Goal: Book appointment/travel/reservation

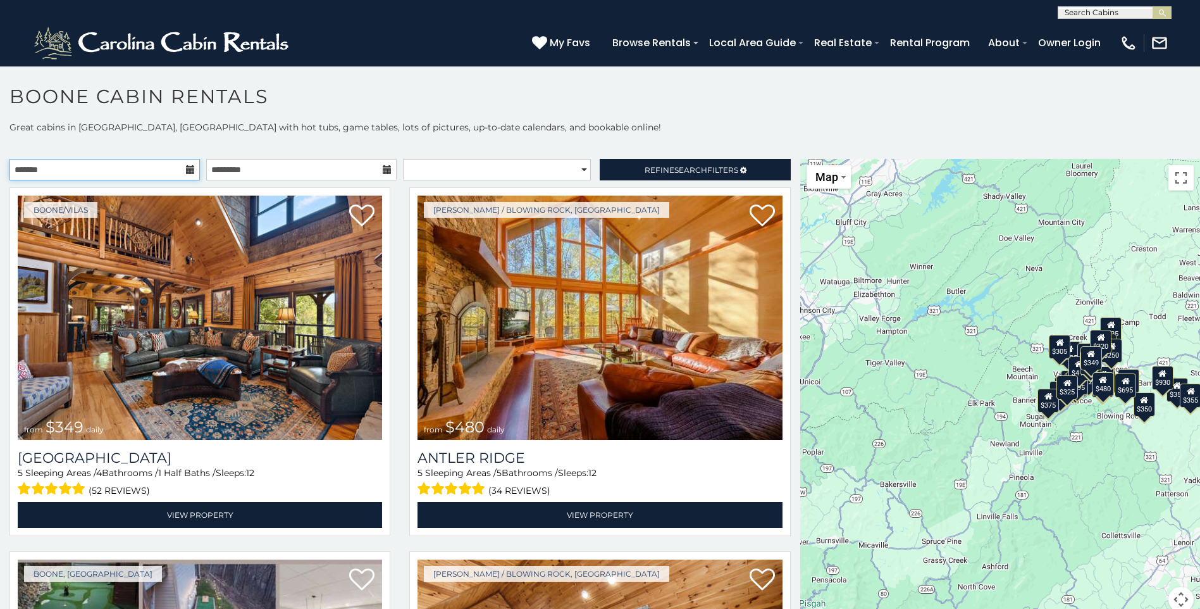
click at [146, 168] on input "text" at bounding box center [104, 170] width 190 height 22
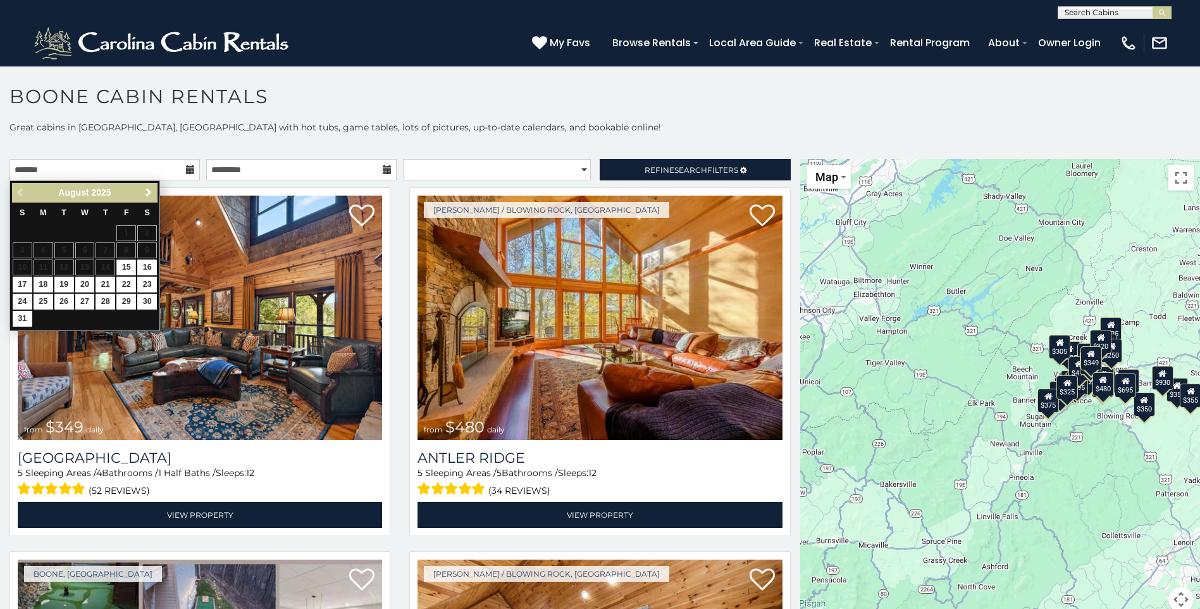
click at [147, 191] on span "Next" at bounding box center [149, 192] width 10 height 10
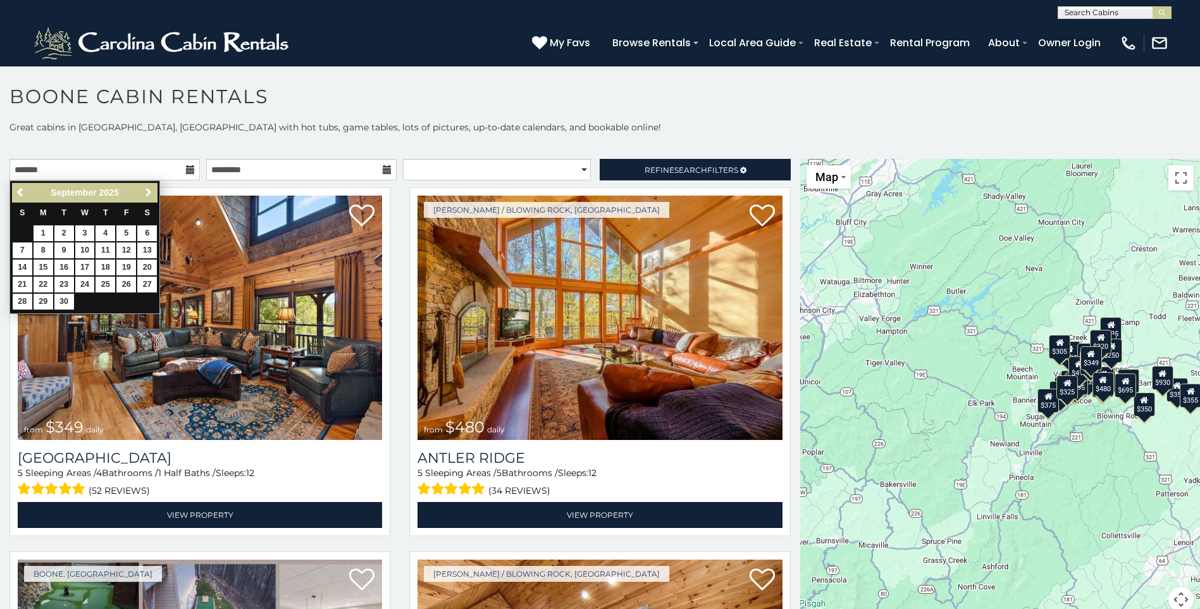
click at [147, 191] on span "Next" at bounding box center [149, 192] width 10 height 10
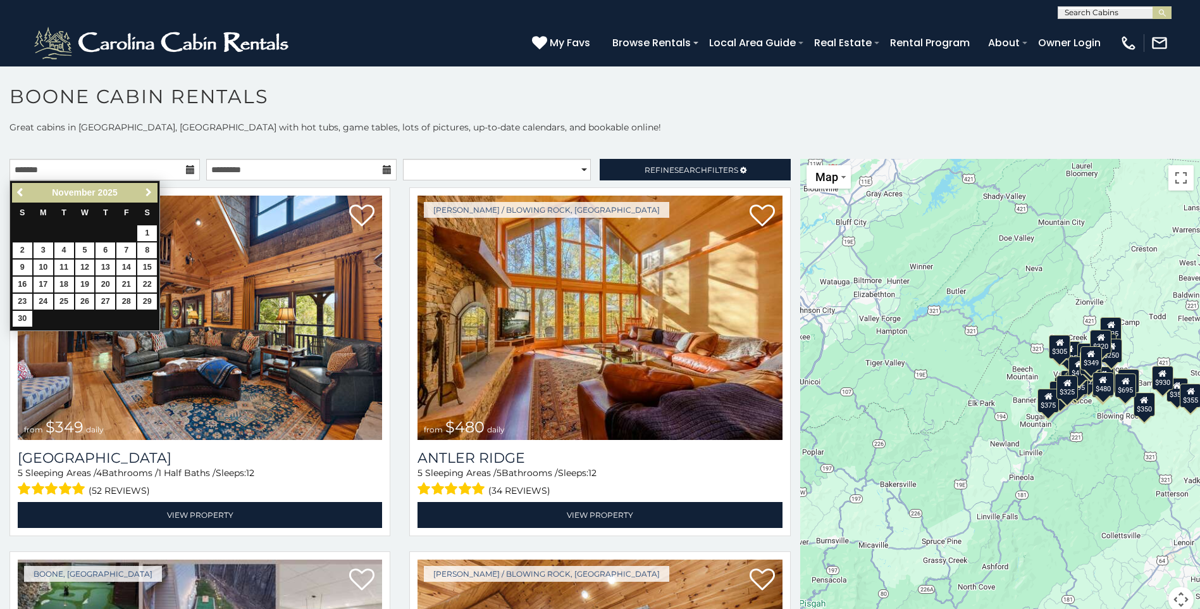
click at [148, 191] on span "Next" at bounding box center [149, 192] width 10 height 10
click at [149, 191] on span "Next" at bounding box center [149, 192] width 10 height 10
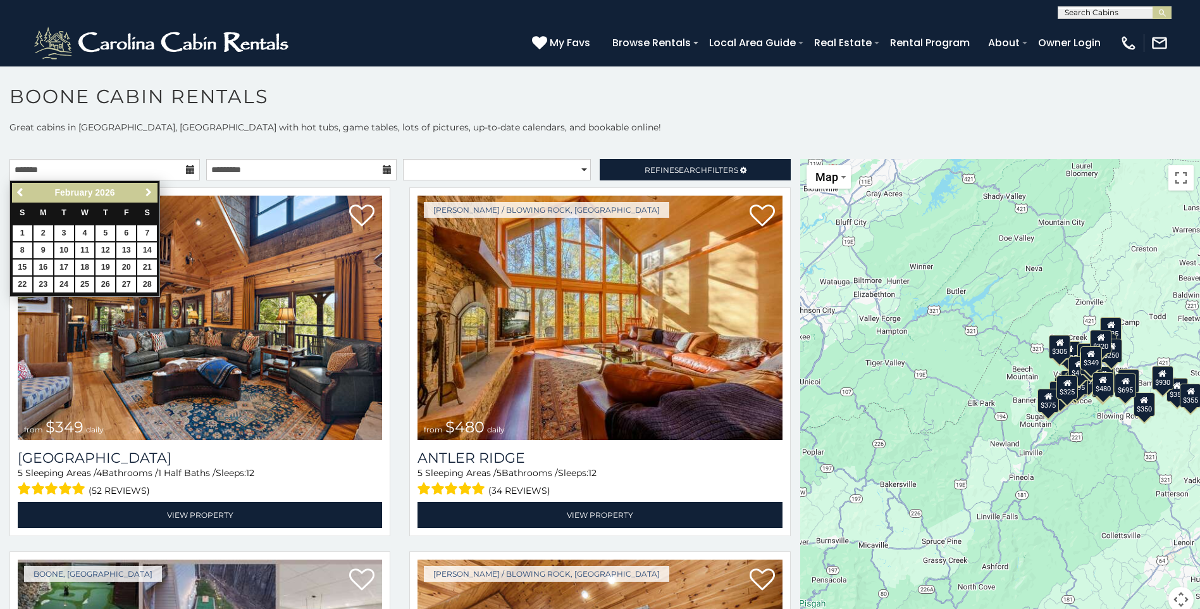
click at [149, 191] on span "Next" at bounding box center [149, 192] width 10 height 10
click at [149, 190] on span "Next" at bounding box center [149, 192] width 10 height 10
click at [128, 250] on link "10" at bounding box center [126, 250] width 20 height 16
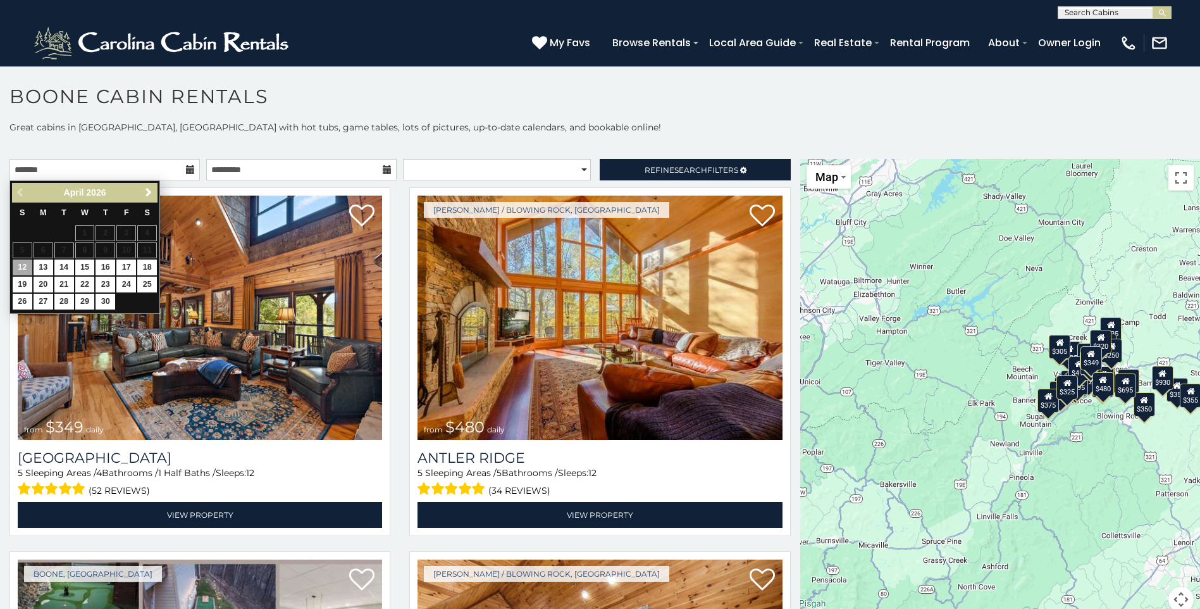
type input "**********"
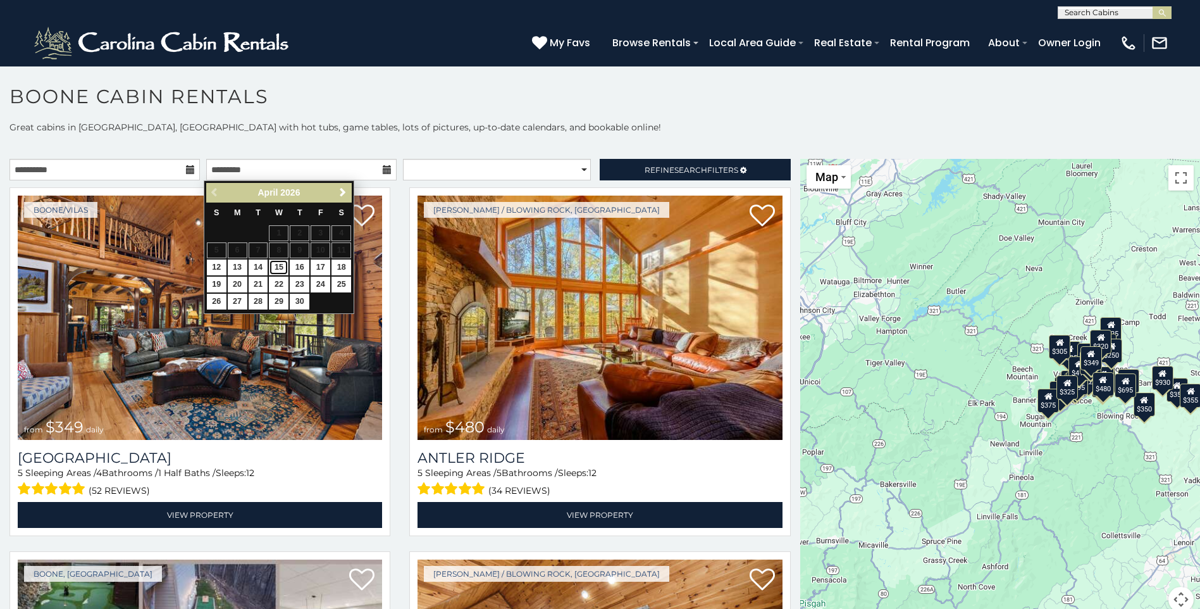
click at [280, 268] on link "15" at bounding box center [279, 267] width 20 height 16
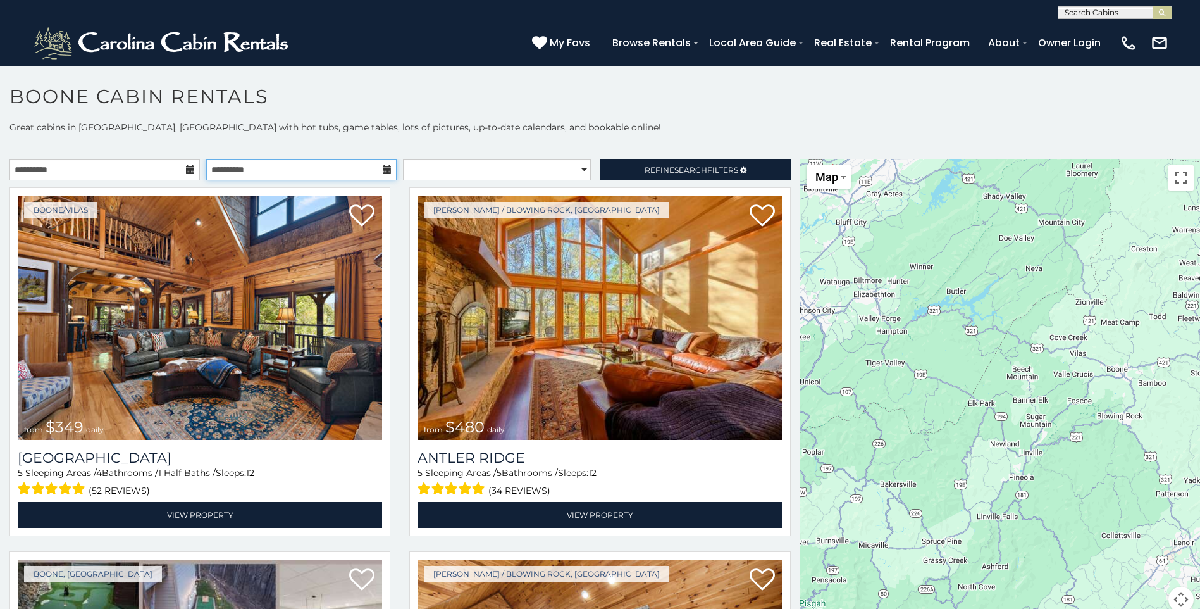
click at [354, 171] on input "**********" at bounding box center [301, 170] width 190 height 22
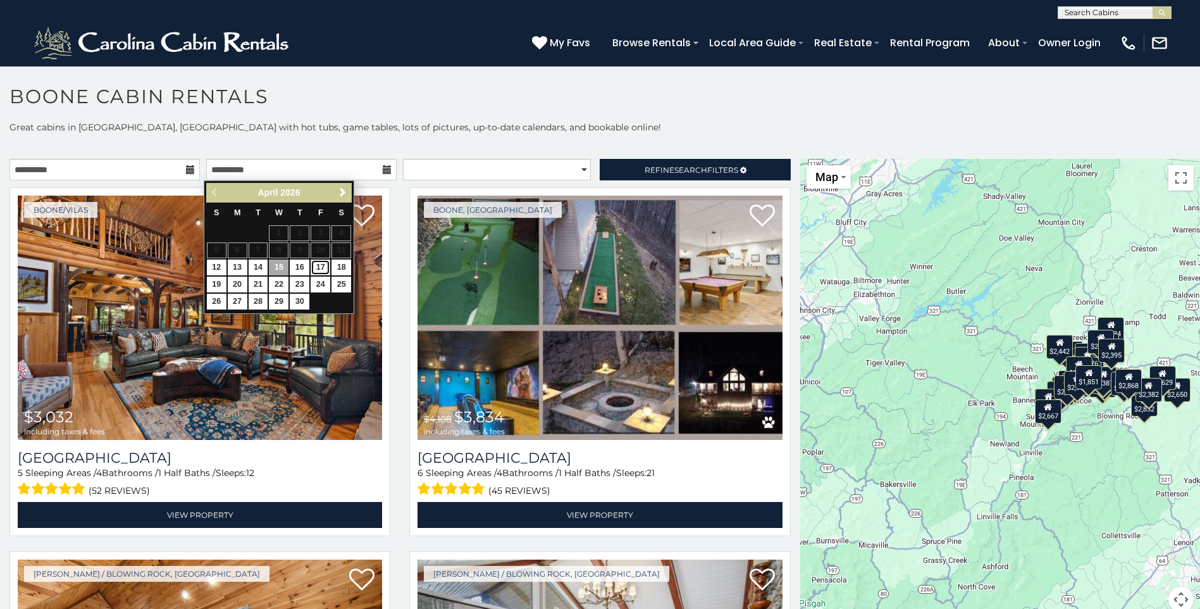
click at [318, 265] on link "17" at bounding box center [321, 267] width 20 height 16
type input "**********"
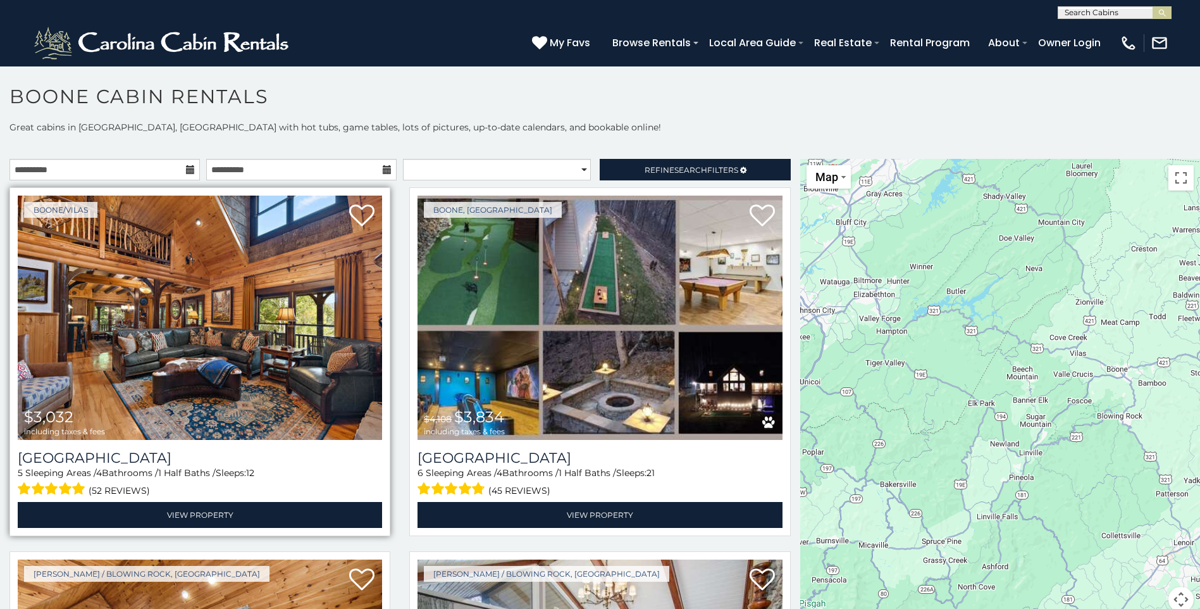
click at [217, 350] on img at bounding box center [200, 318] width 364 height 244
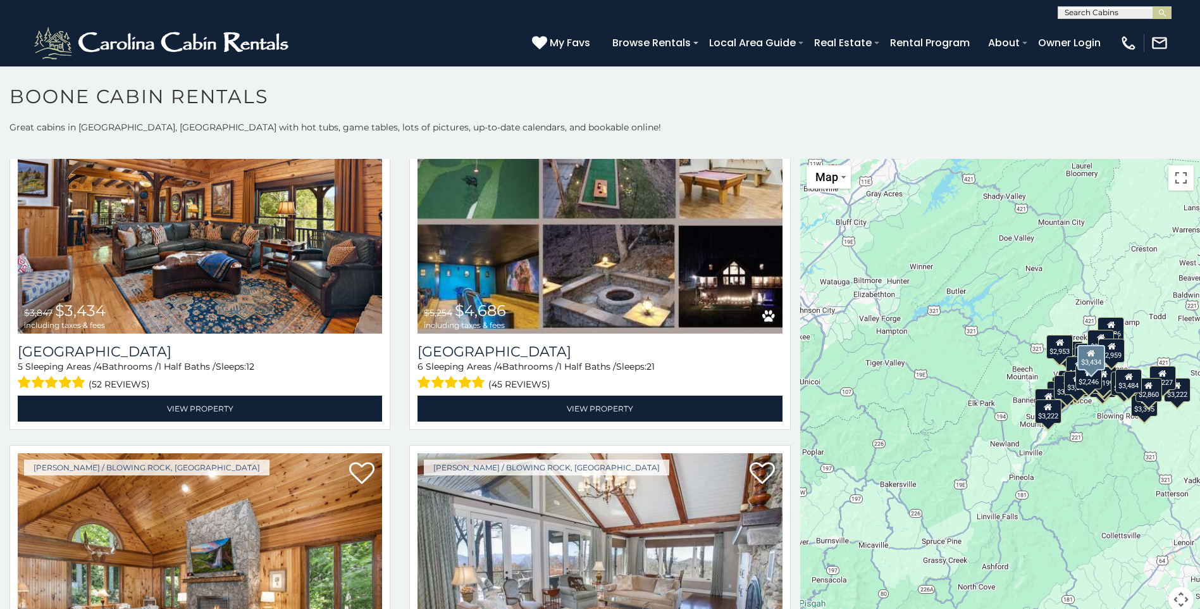
scroll to position [127, 0]
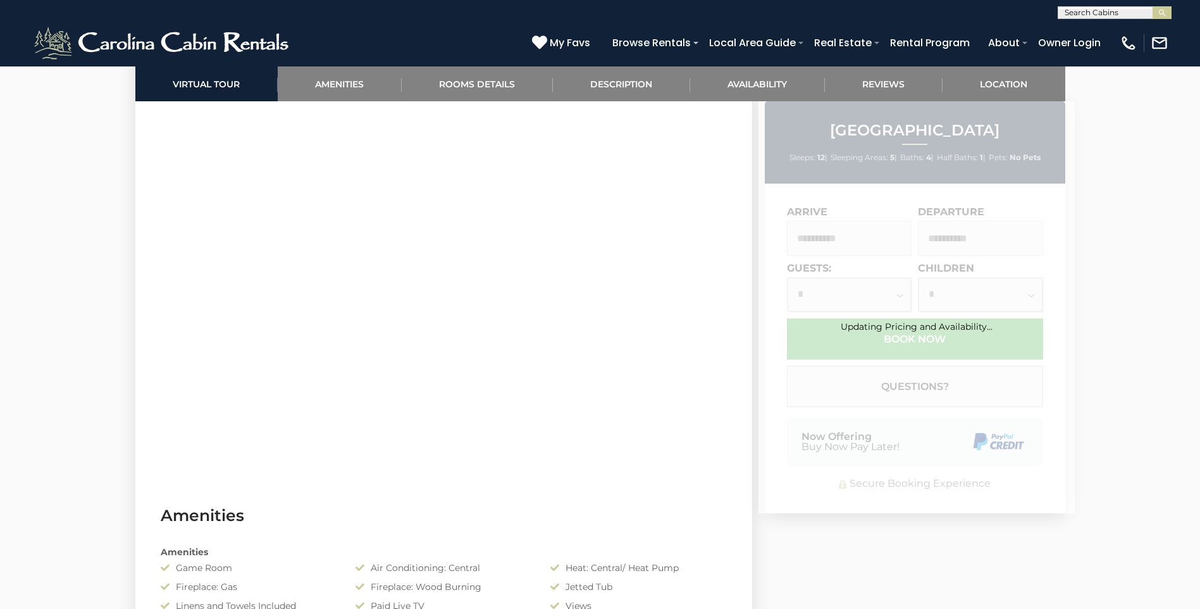
scroll to position [759, 0]
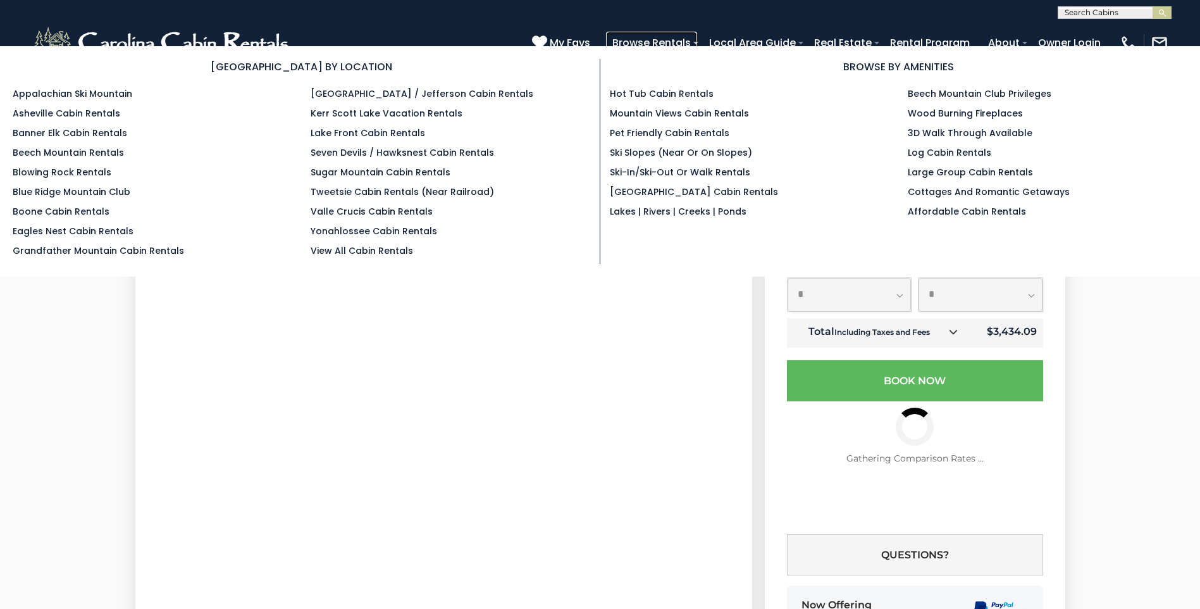
click at [654, 42] on link "Browse Rentals" at bounding box center [651, 43] width 91 height 22
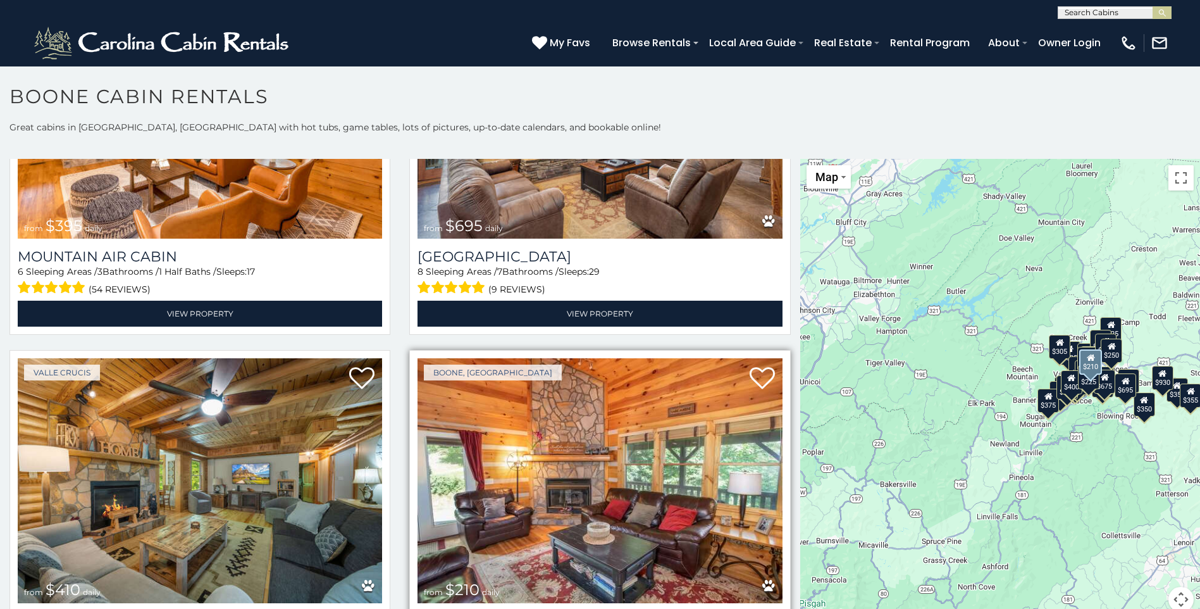
scroll to position [4682, 0]
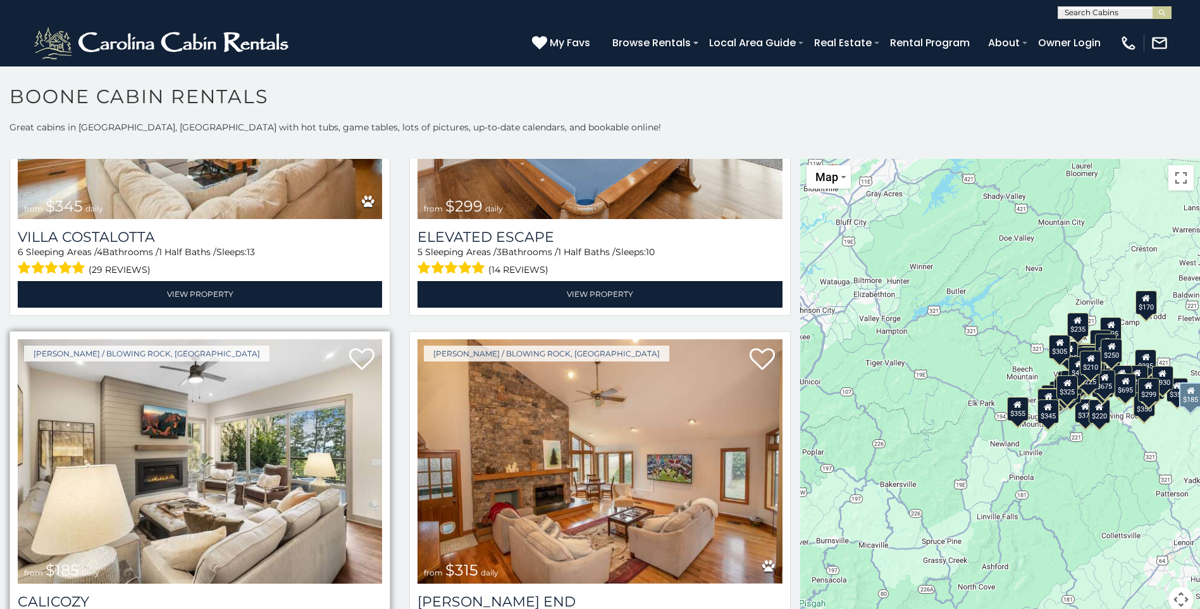
scroll to position [6074, 0]
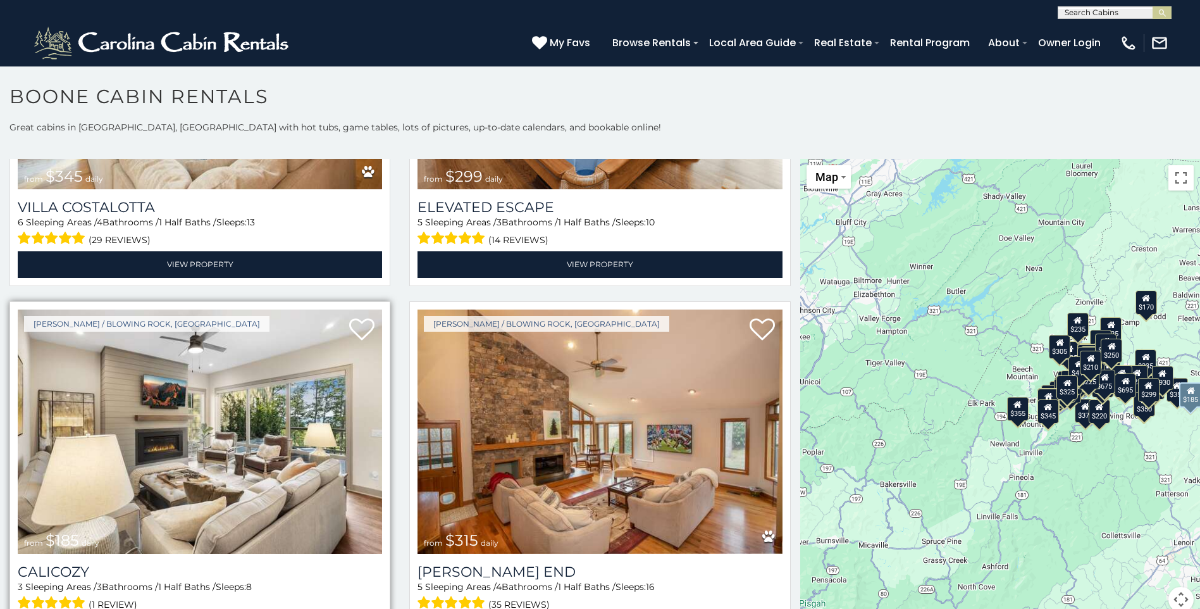
click at [255, 397] on img at bounding box center [200, 431] width 364 height 244
